Goal: Information Seeking & Learning: Learn about a topic

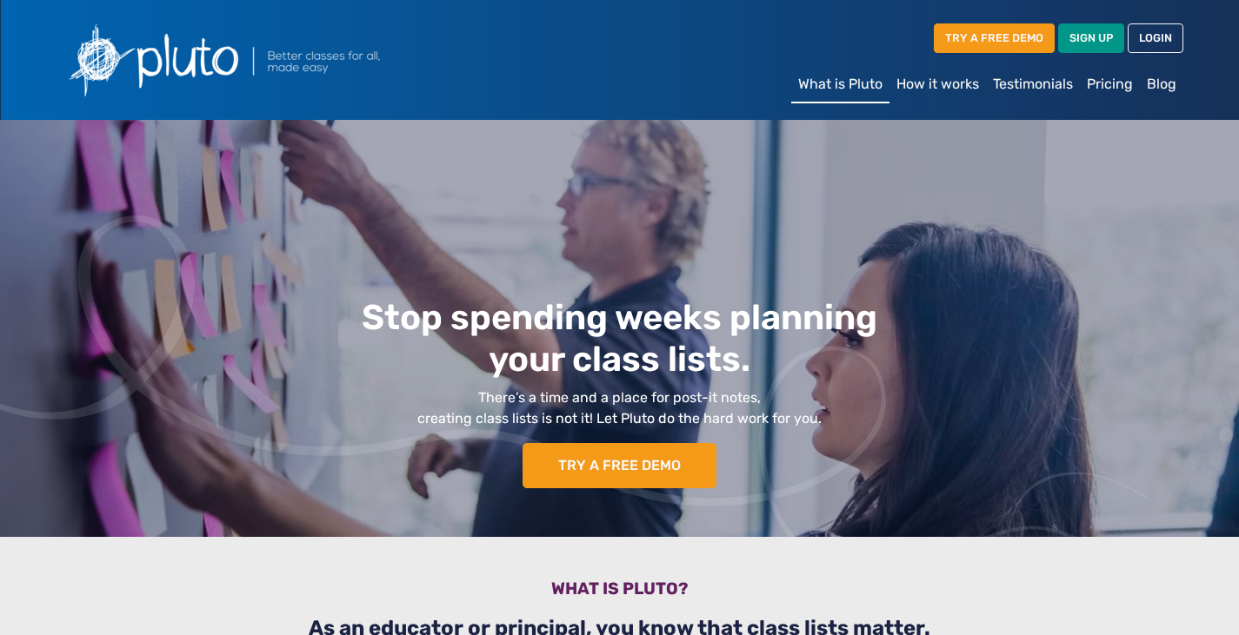
click at [1108, 81] on link "Pricing" at bounding box center [1110, 84] width 60 height 35
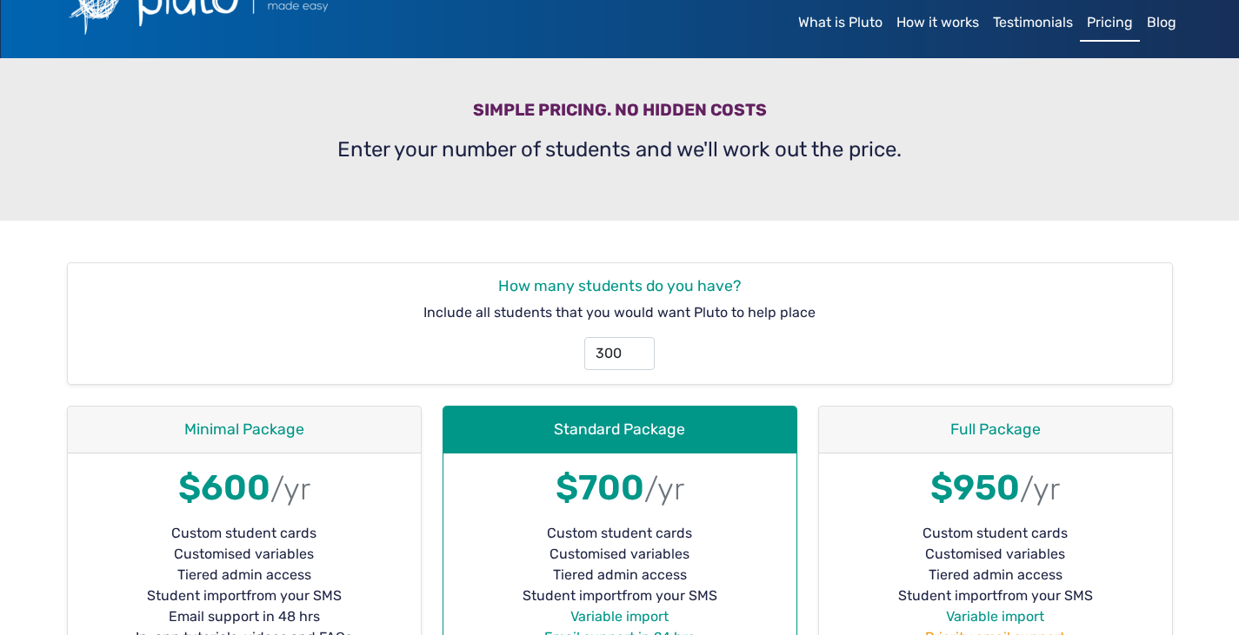
scroll to position [70, 0]
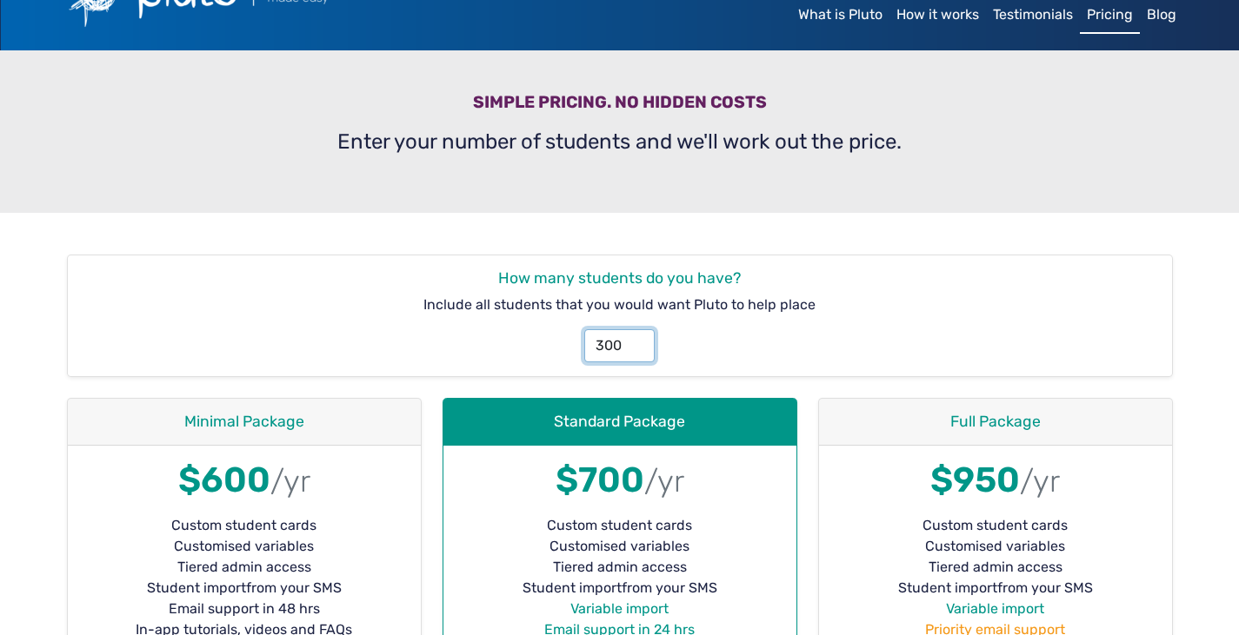
click at [629, 342] on input "300" at bounding box center [619, 345] width 70 height 33
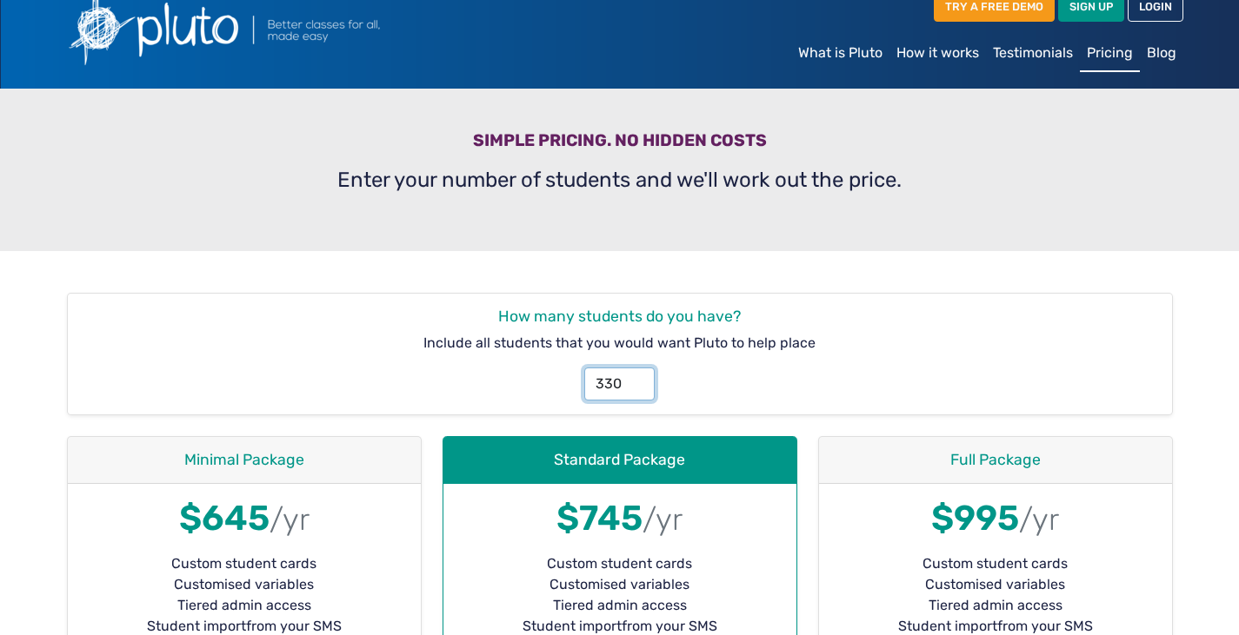
scroll to position [0, 0]
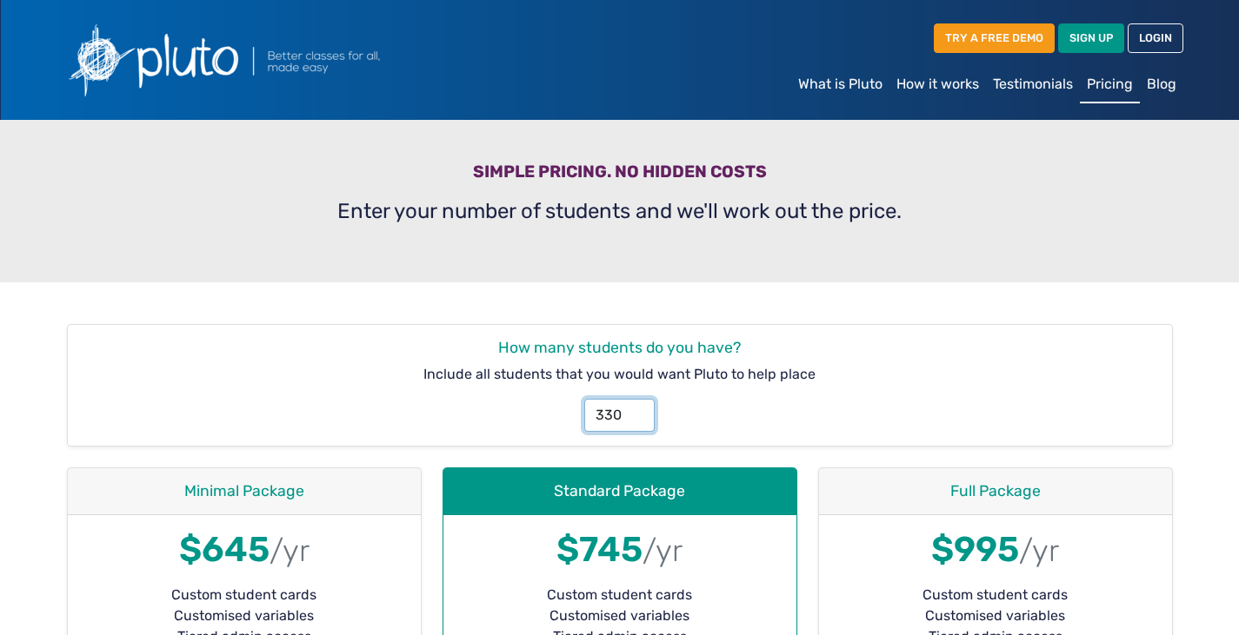
type input "330"
click at [855, 83] on link "What is Pluto" at bounding box center [840, 84] width 98 height 35
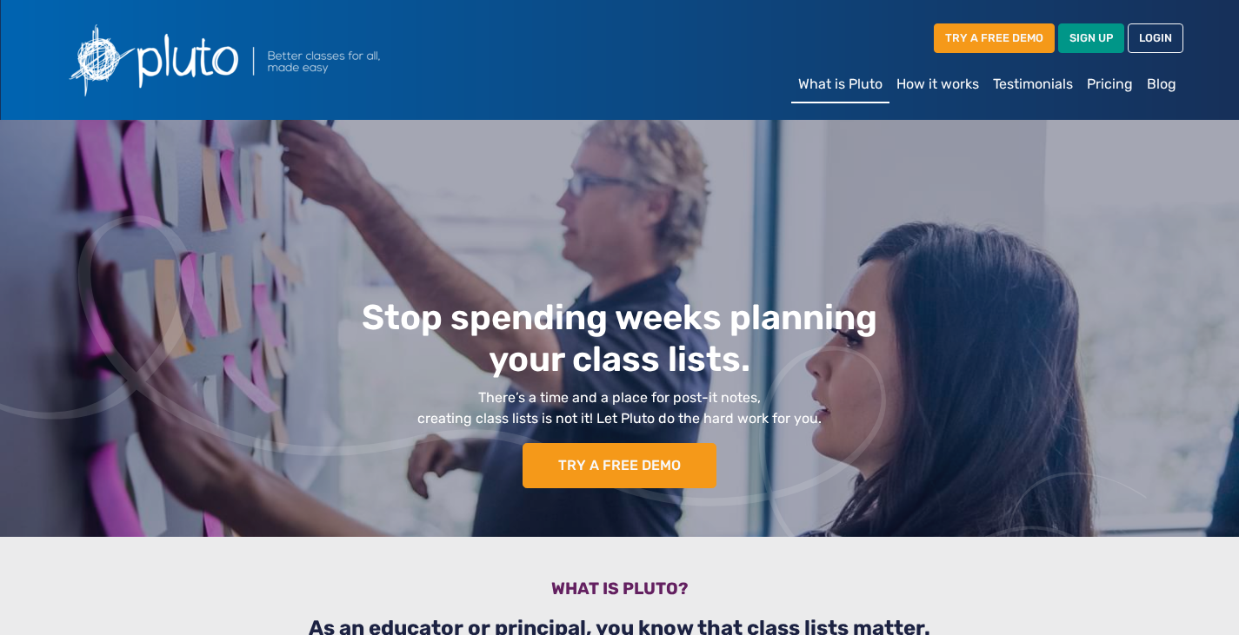
click at [701, 326] on h1 "Stop spending weeks planning your class lists." at bounding box center [620, 338] width 868 height 83
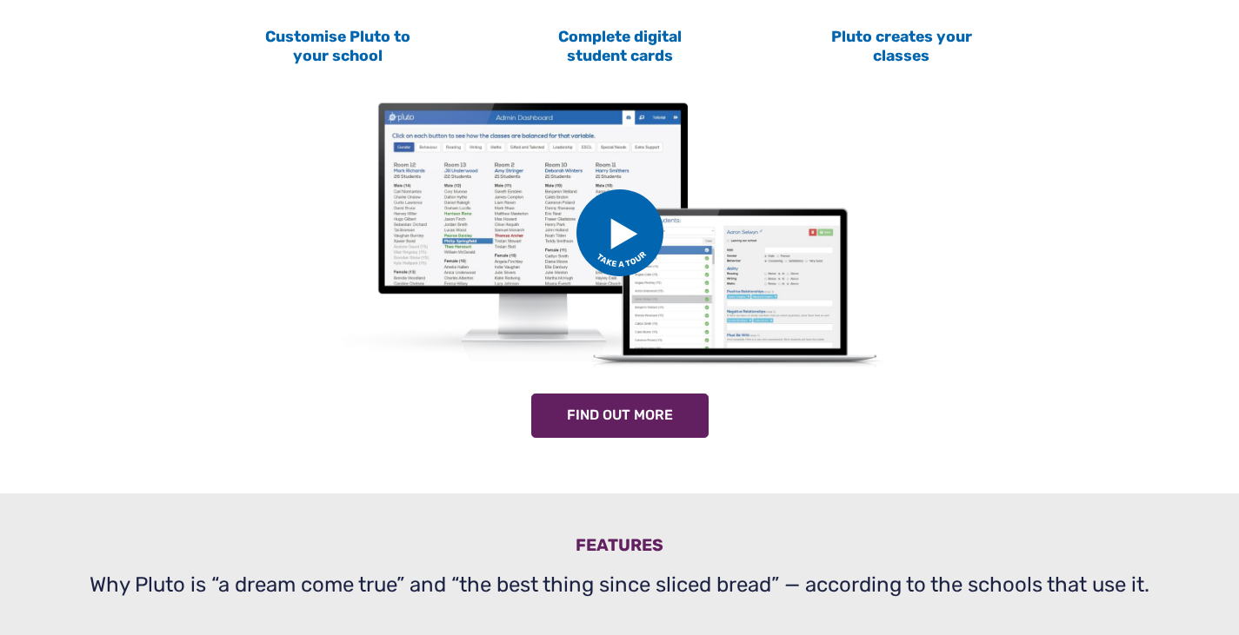
scroll to position [1025, 0]
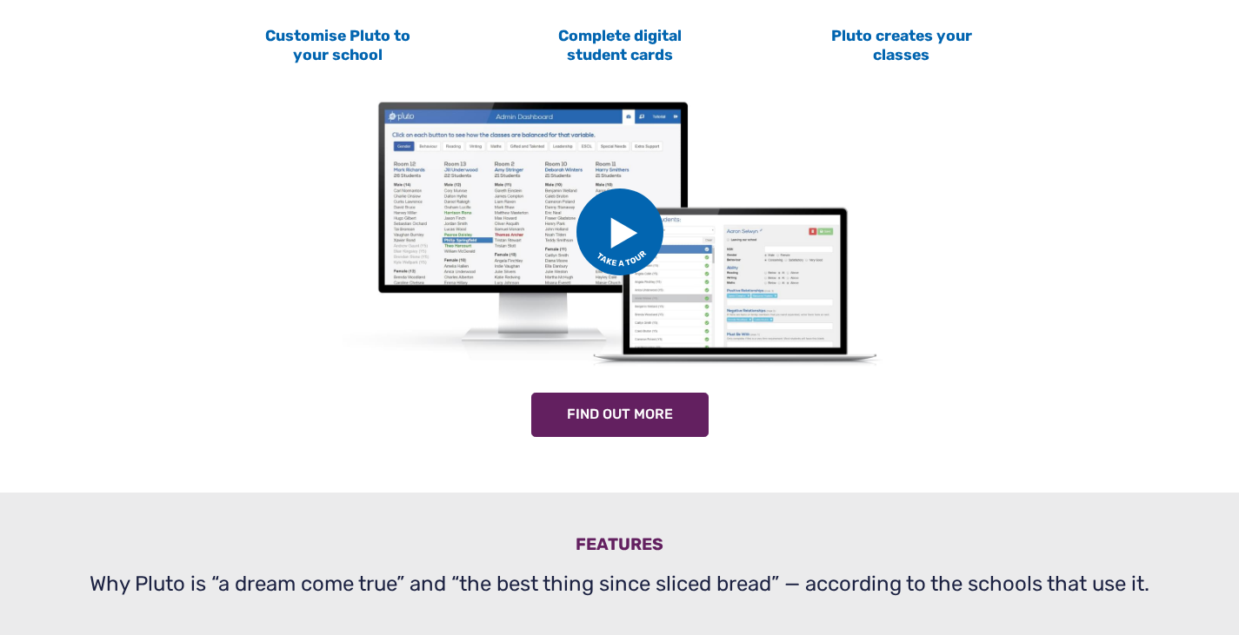
click at [622, 235] on img at bounding box center [619, 232] width 87 height 87
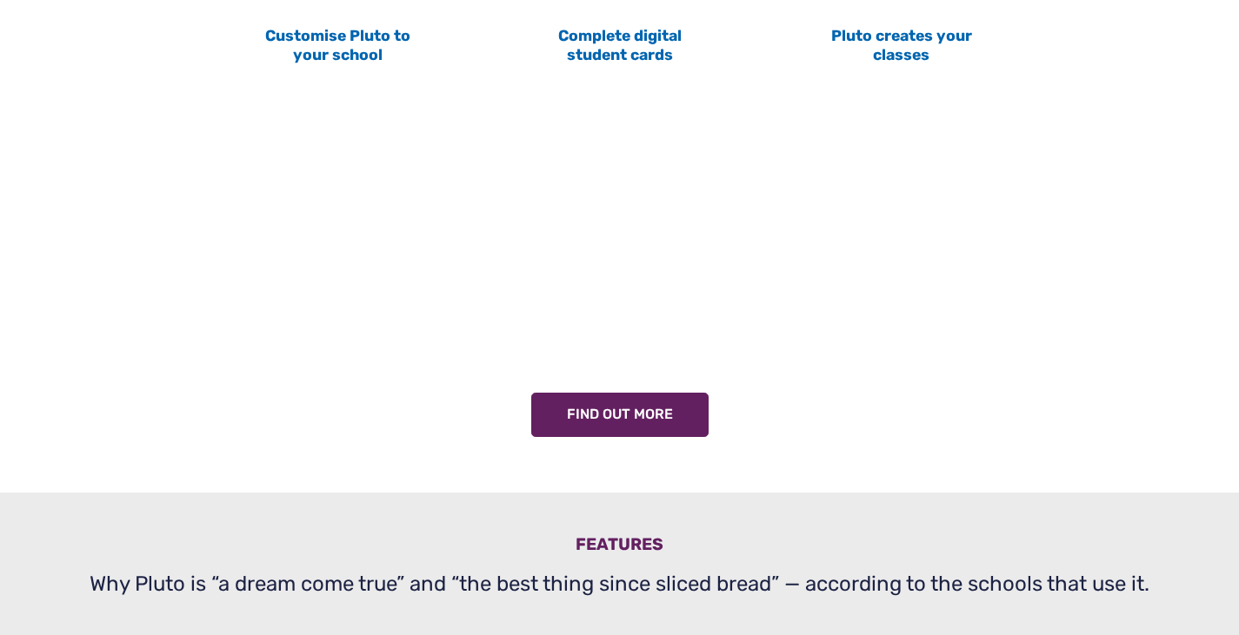
click at [876, 459] on div "How it works Working with Pluto is as easy as 1,2,3 1 Customise Pluto to your s…" at bounding box center [619, 138] width 1147 height 710
